Goal: Check status: Check status

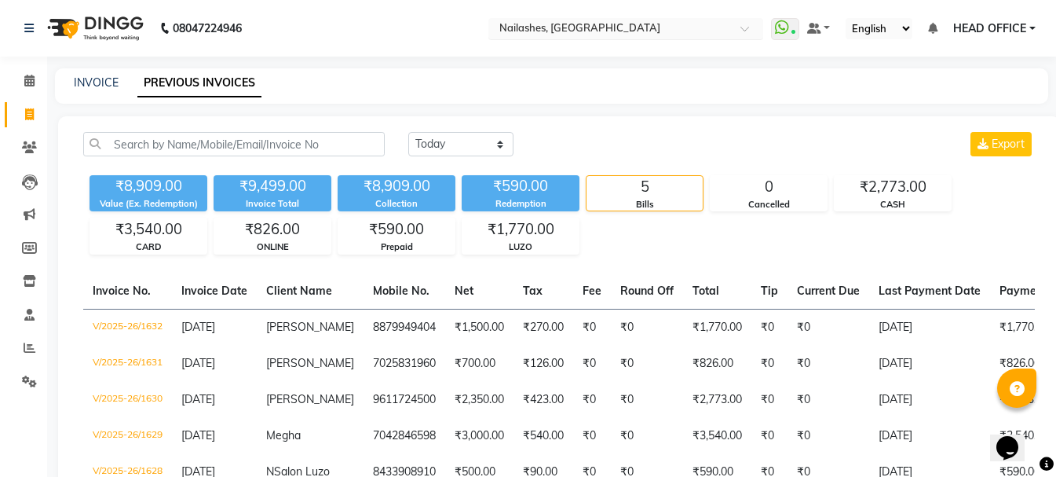
click at [661, 31] on input "text" at bounding box center [610, 30] width 228 height 16
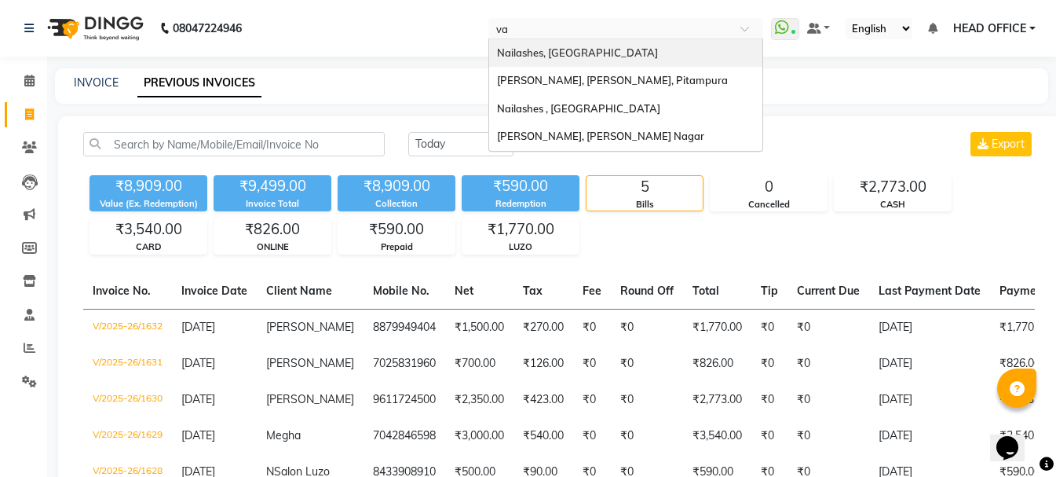
type input "var"
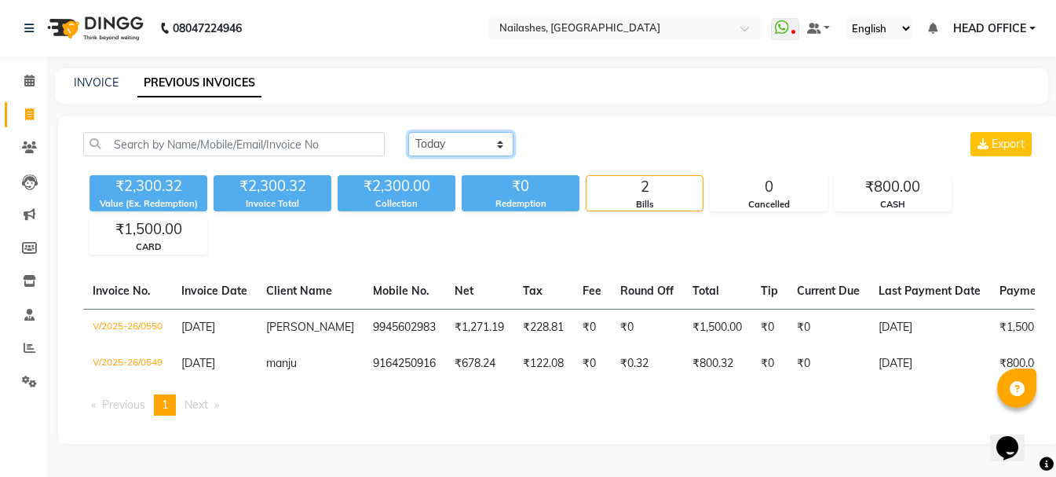
click at [445, 140] on select "Today Yesterday Custom Range" at bounding box center [460, 144] width 105 height 24
select select "range"
click at [408, 132] on select "Today Yesterday Custom Range" at bounding box center [460, 144] width 105 height 24
click at [650, 138] on span "-" at bounding box center [647, 145] width 5 height 16
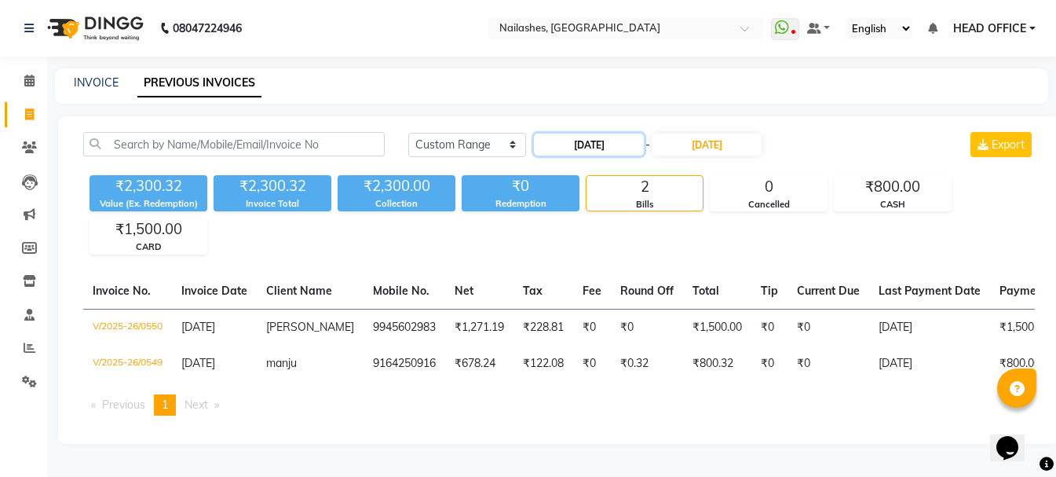
click at [619, 155] on input "[DATE]" at bounding box center [589, 144] width 110 height 22
select select "9"
select select "2025"
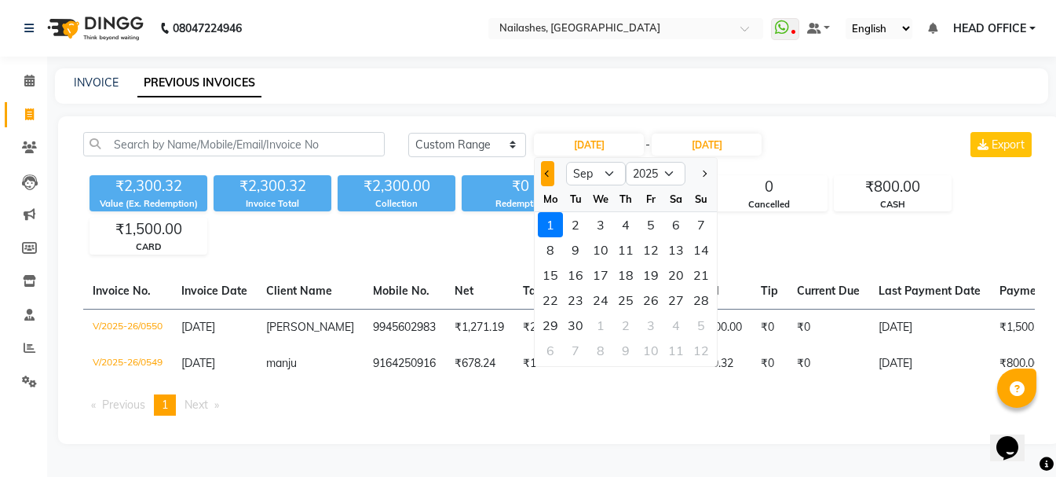
click at [549, 173] on span "Previous month" at bounding box center [548, 173] width 6 height 6
select select "8"
click at [651, 225] on div "1" at bounding box center [650, 224] width 25 height 25
type input "01-08-2025"
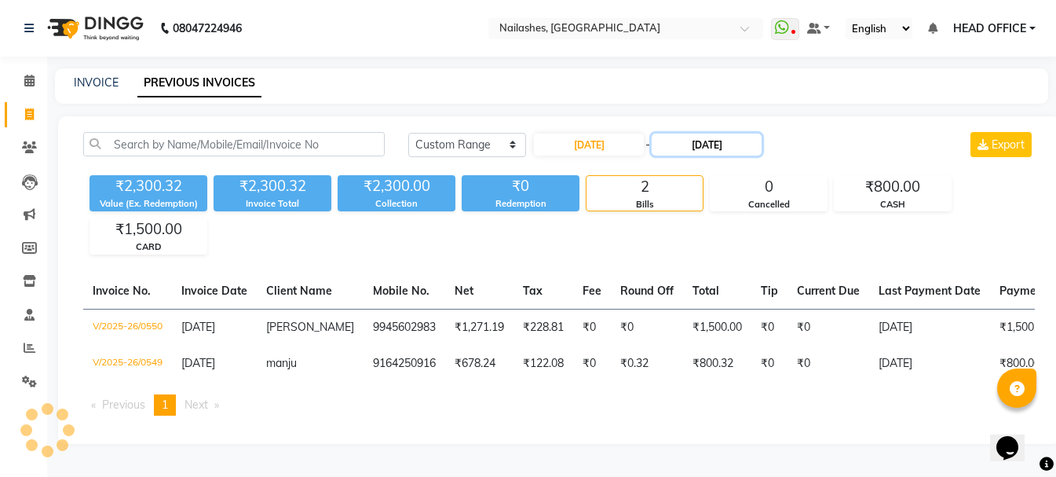
click at [739, 141] on input "[DATE]" at bounding box center [707, 144] width 110 height 22
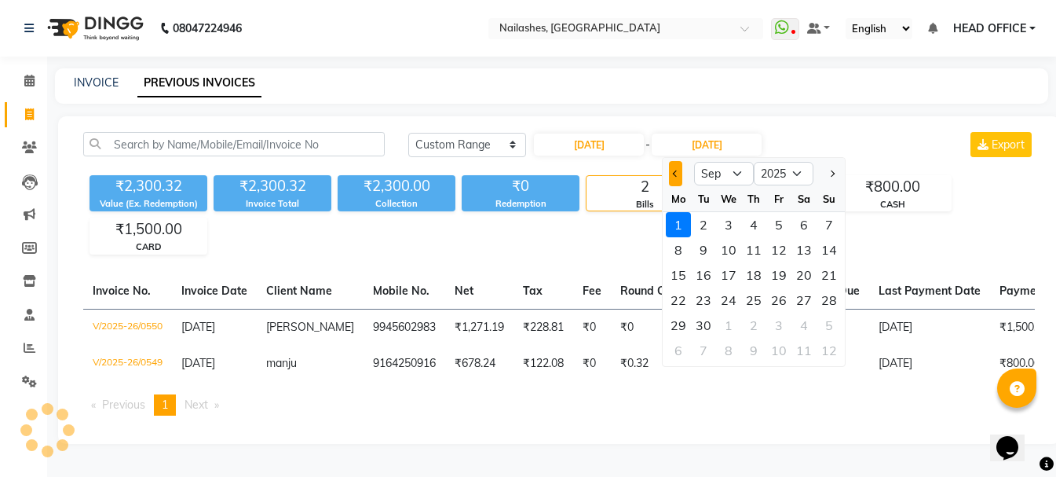
click at [679, 171] on button "Previous month" at bounding box center [675, 173] width 13 height 25
select select "8"
click at [838, 322] on div "31" at bounding box center [829, 324] width 25 height 25
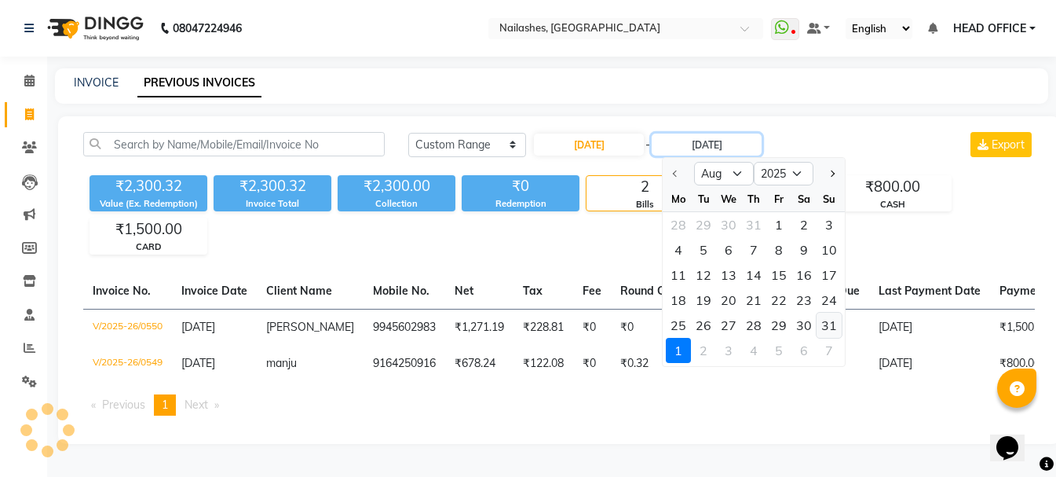
type input "31-08-2025"
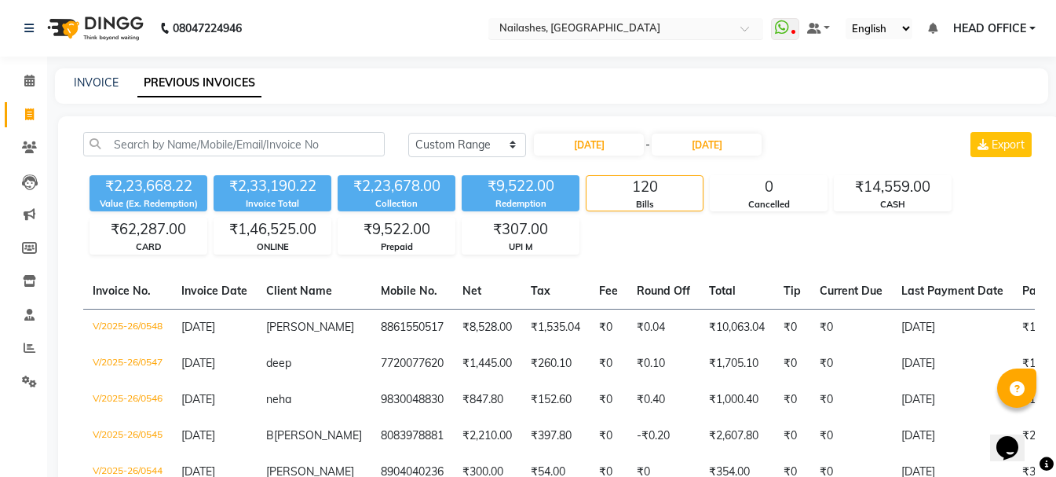
click at [663, 31] on input "text" at bounding box center [610, 30] width 228 height 16
type input "k"
click at [1002, 27] on span "HEAD OFFICE" at bounding box center [989, 28] width 73 height 16
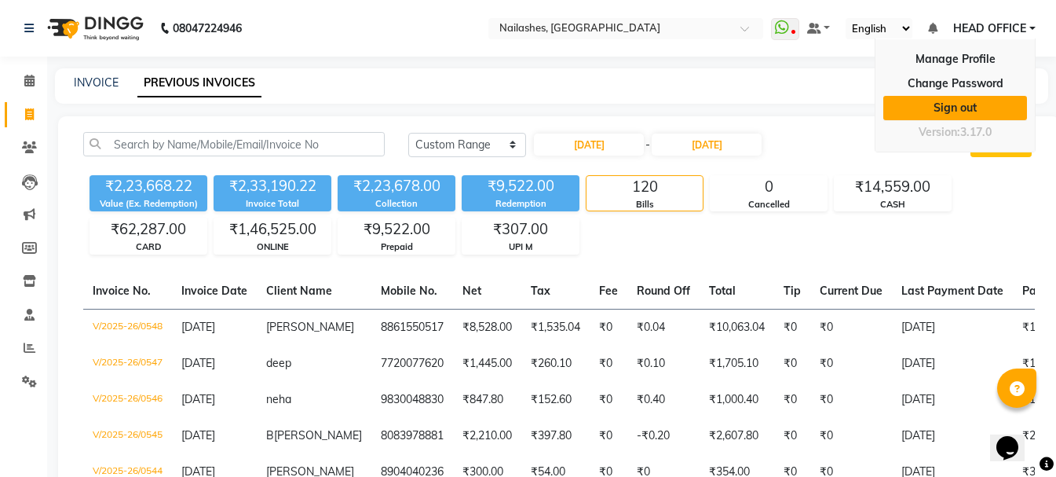
click at [985, 111] on link "Sign out" at bounding box center [955, 108] width 144 height 24
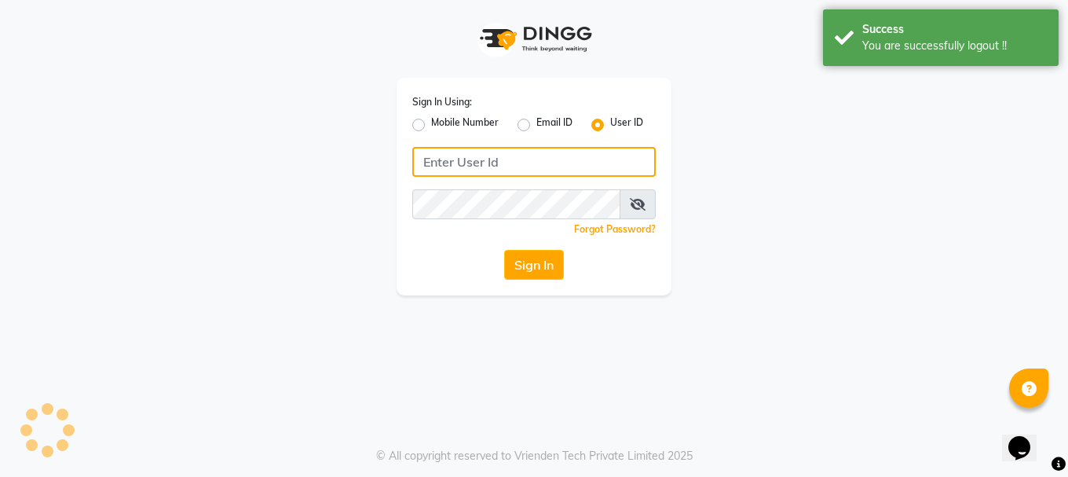
type input "9289115244"
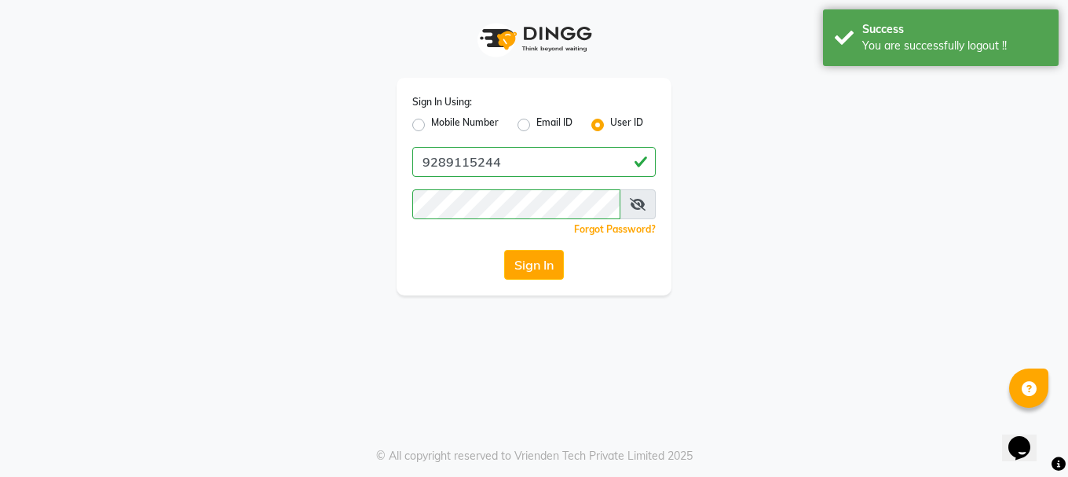
click at [431, 125] on label "Mobile Number" at bounding box center [465, 124] width 68 height 19
click at [431, 125] on input "Mobile Number" at bounding box center [436, 120] width 10 height 10
radio input "true"
radio input "false"
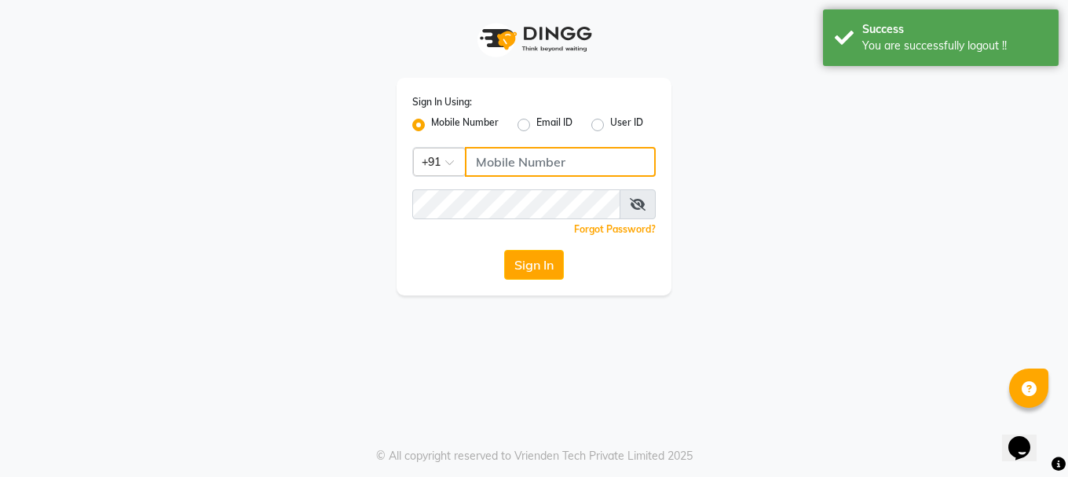
drag, startPoint x: 483, startPoint y: 154, endPoint x: 502, endPoint y: 157, distance: 19.9
click at [483, 154] on input "Username" at bounding box center [560, 162] width 191 height 30
type input "9289115242"
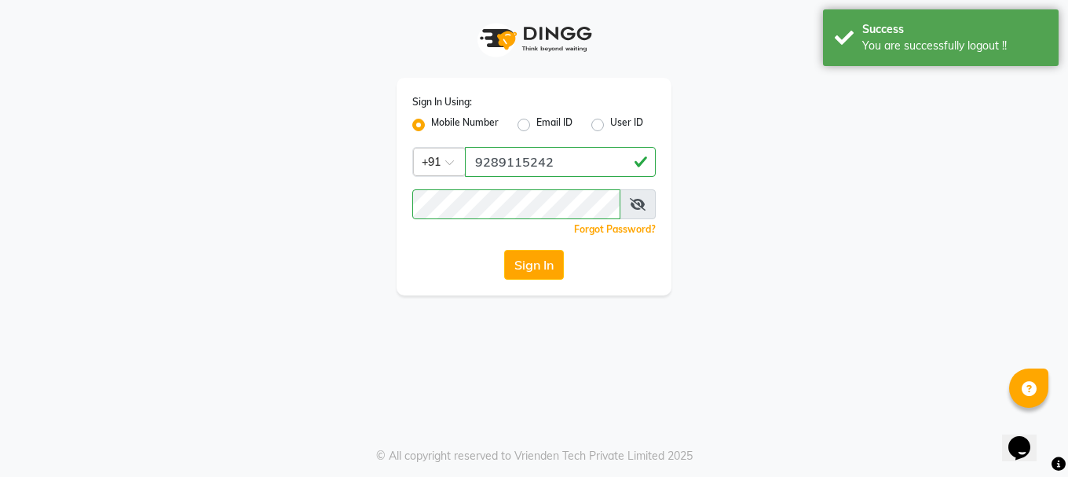
click at [631, 201] on icon at bounding box center [638, 204] width 16 height 13
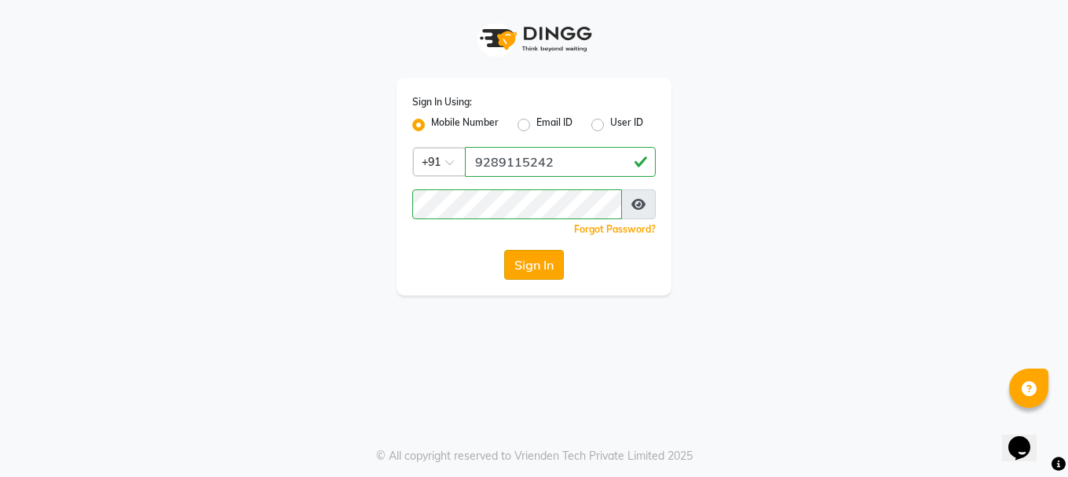
click at [525, 261] on button "Sign In" at bounding box center [534, 265] width 60 height 30
